Goal: Task Accomplishment & Management: Manage account settings

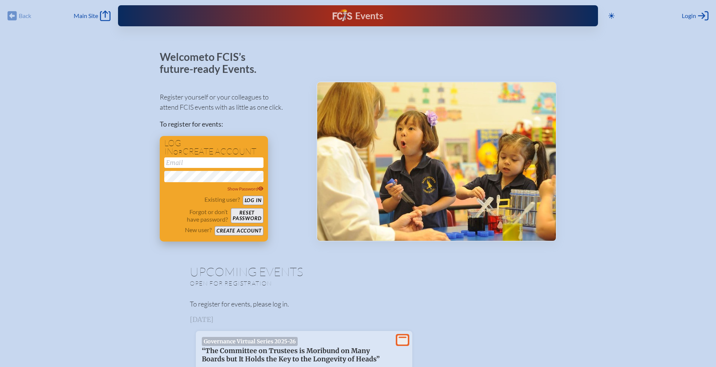
type input "[EMAIL_ADDRESS][DOMAIN_NAME]"
click at [252, 201] on button "Log in" at bounding box center [253, 200] width 21 height 9
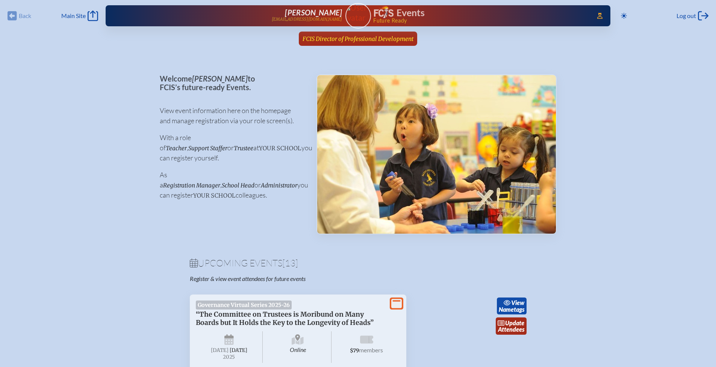
click at [361, 36] on span "FCIS Director of Professional Development" at bounding box center [358, 38] width 111 height 7
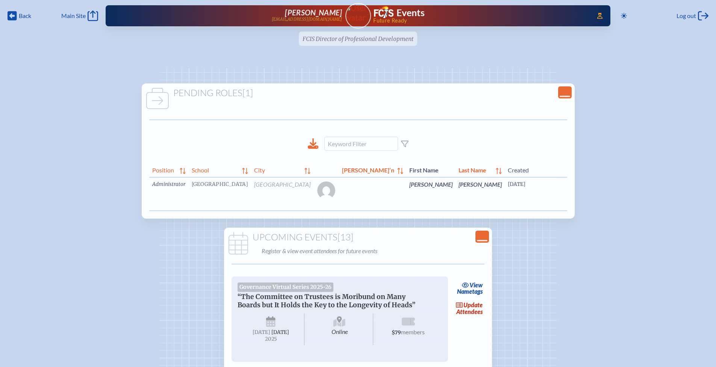
click at [648, 194] on link "edit Person’s Details" at bounding box center [660, 196] width 25 height 24
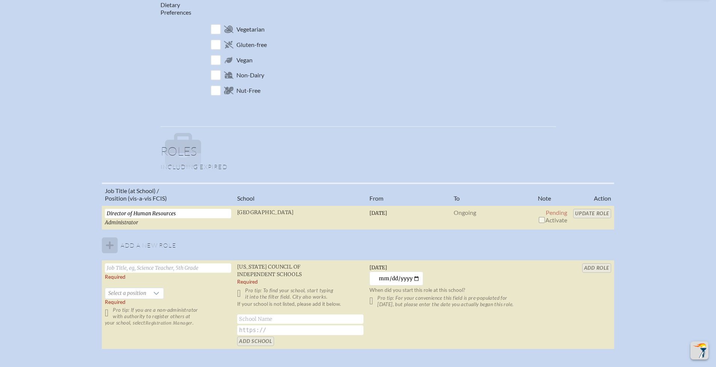
scroll to position [381, 0]
click at [541, 218] on input "checkbox" at bounding box center [542, 219] width 6 height 6
checkbox input "true"
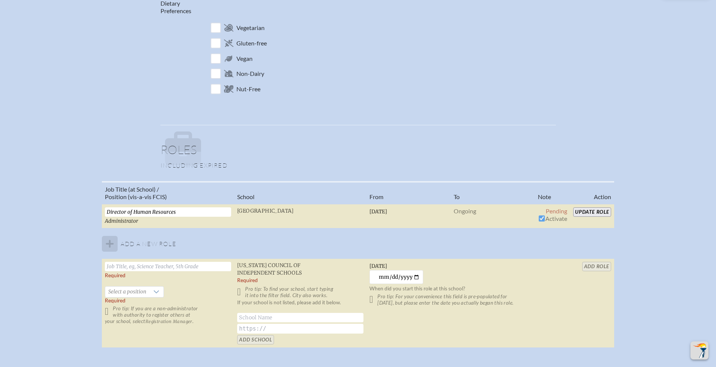
click at [591, 211] on input "Update Role" at bounding box center [593, 212] width 38 height 9
